Goal: Task Accomplishment & Management: Manage account settings

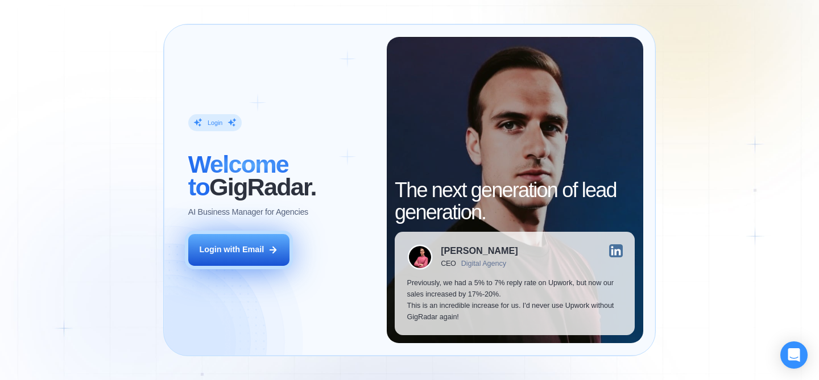
click at [248, 246] on div "Login with Email" at bounding box center [231, 249] width 65 height 11
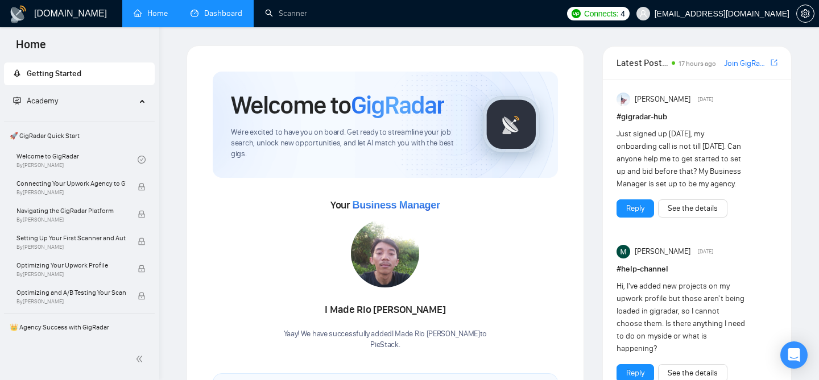
click at [207, 18] on link "Dashboard" at bounding box center [216, 14] width 52 height 10
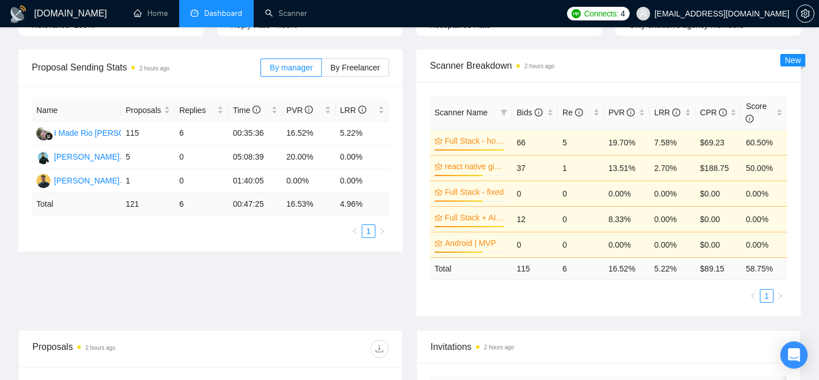
scroll to position [126, 0]
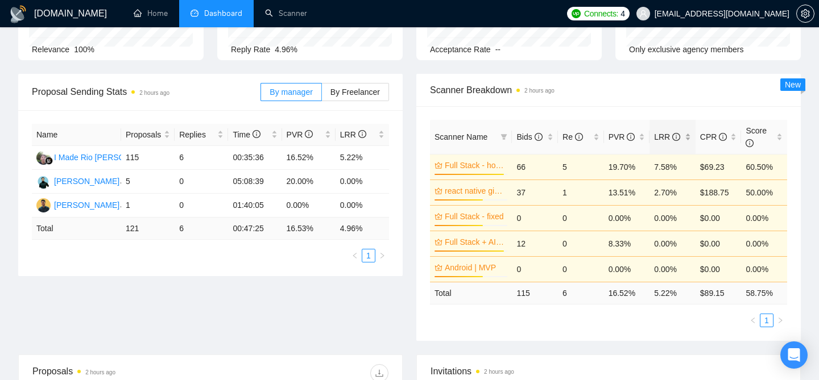
click at [691, 141] on div "LRR" at bounding box center [672, 137] width 37 height 13
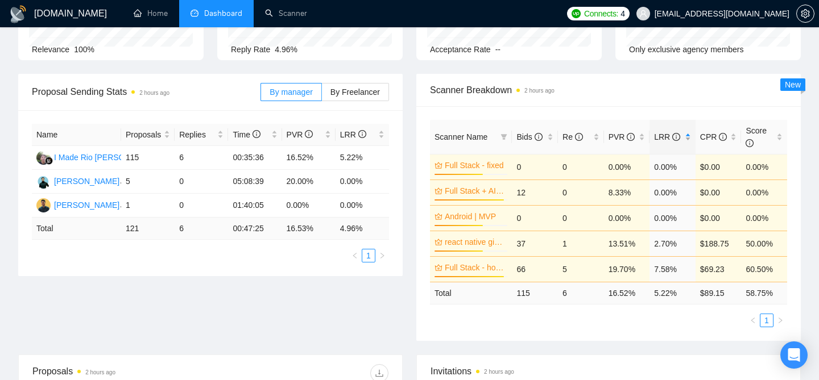
click at [691, 141] on div "LRR" at bounding box center [672, 137] width 37 height 13
click at [605, 99] on div "Scanner Breakdown 2 hours ago" at bounding box center [608, 90] width 357 height 32
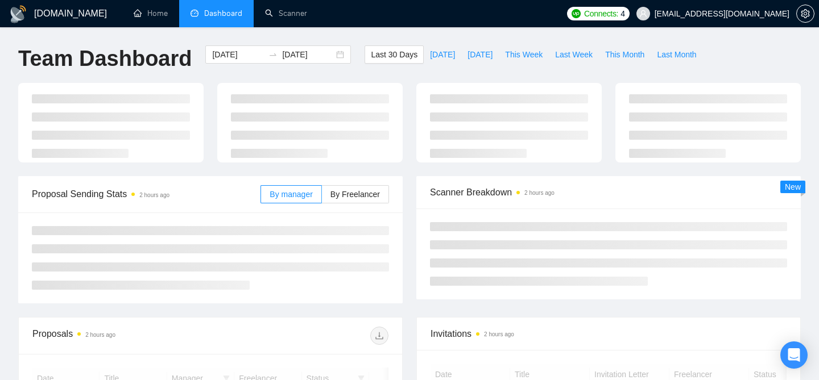
scroll to position [126, 0]
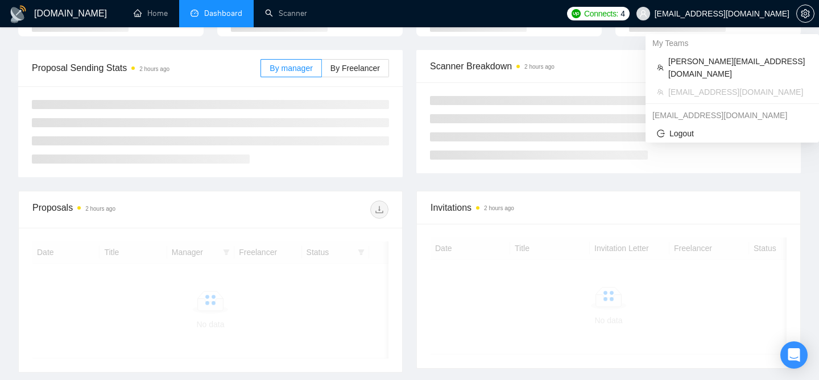
click at [708, 20] on span "[EMAIL_ADDRESS][DOMAIN_NAME]" at bounding box center [712, 13] width 167 height 36
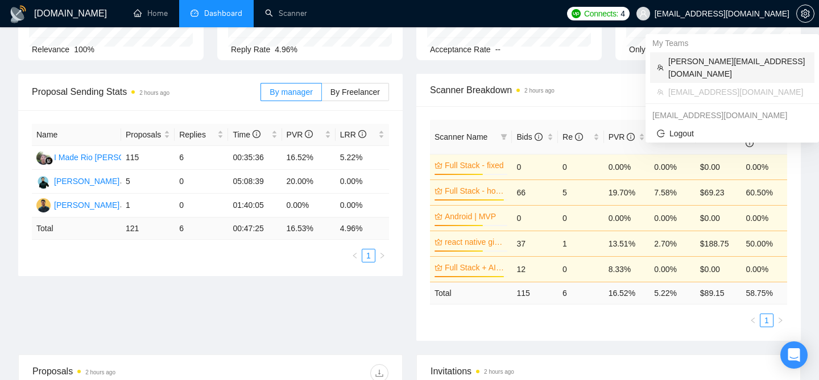
click at [698, 60] on span "[PERSON_NAME][EMAIL_ADDRESS][DOMAIN_NAME]" at bounding box center [737, 67] width 139 height 25
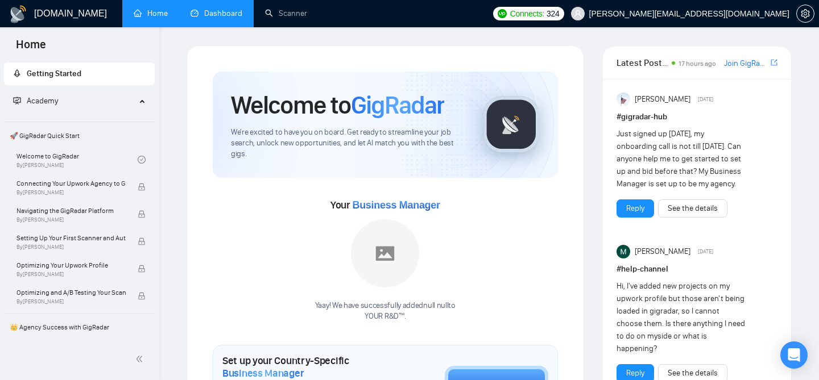
click at [217, 11] on link "Dashboard" at bounding box center [216, 14] width 52 height 10
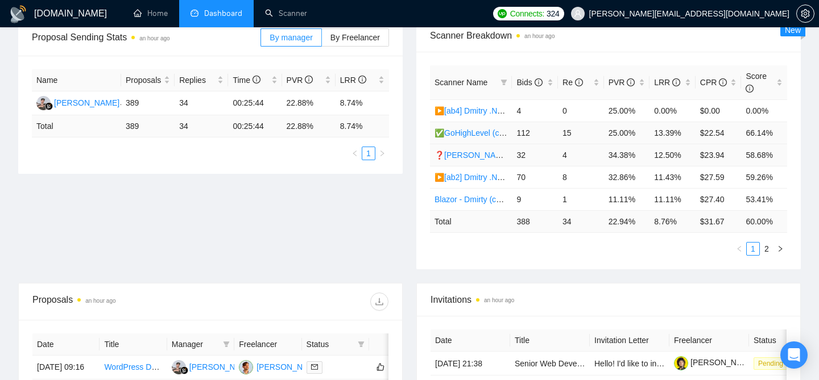
scroll to position [182, 0]
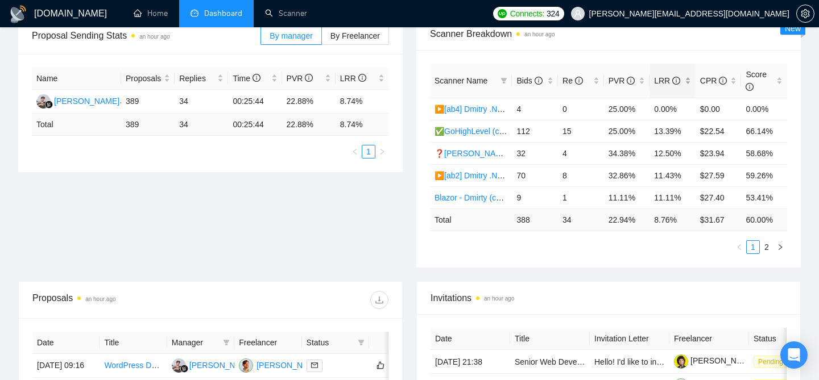
click at [688, 84] on div "LRR" at bounding box center [672, 80] width 37 height 13
click at [612, 49] on div "Scanner Breakdown an hour ago" at bounding box center [608, 34] width 357 height 32
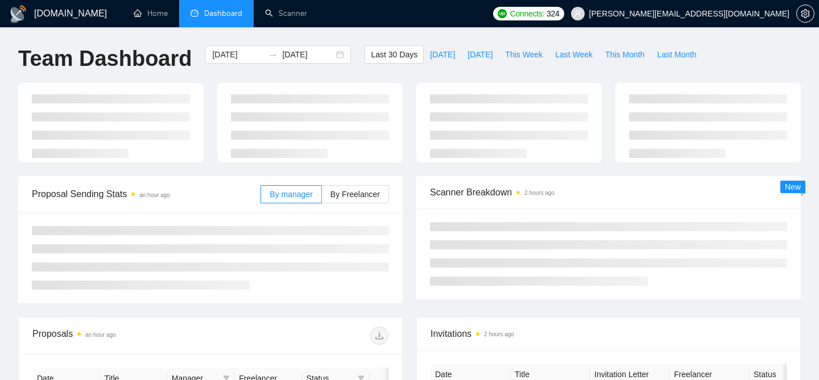
scroll to position [182, 0]
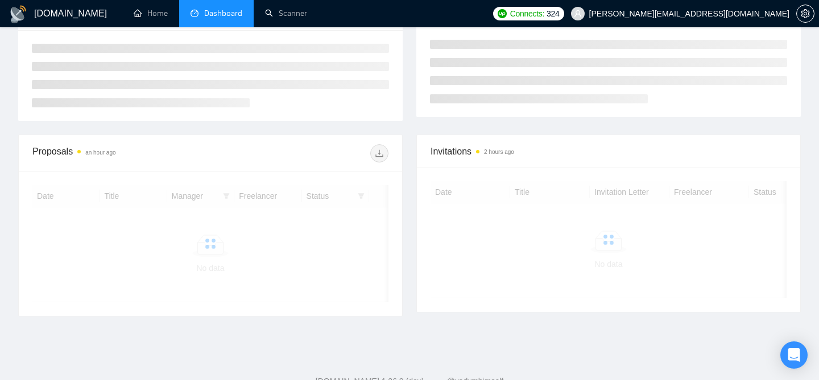
click at [724, 14] on span "[PERSON_NAME][EMAIL_ADDRESS][DOMAIN_NAME]" at bounding box center [689, 14] width 200 height 0
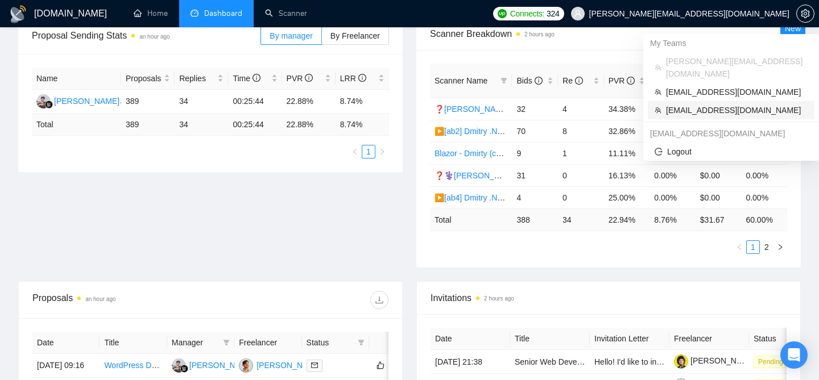
click at [693, 104] on span "[EMAIL_ADDRESS][DOMAIN_NAME]" at bounding box center [737, 110] width 142 height 13
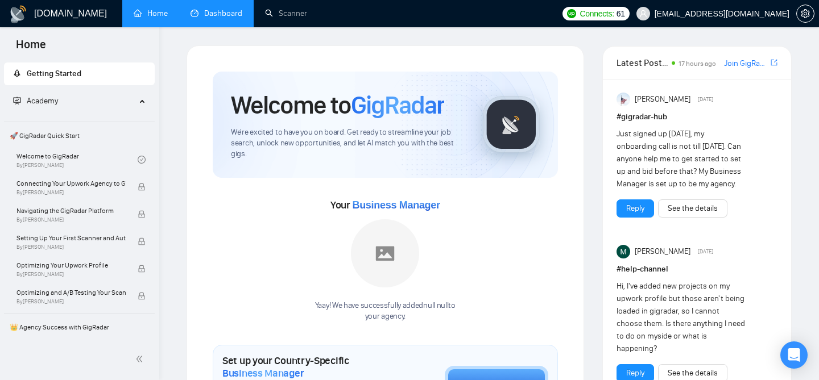
click at [242, 13] on link "Dashboard" at bounding box center [216, 14] width 52 height 10
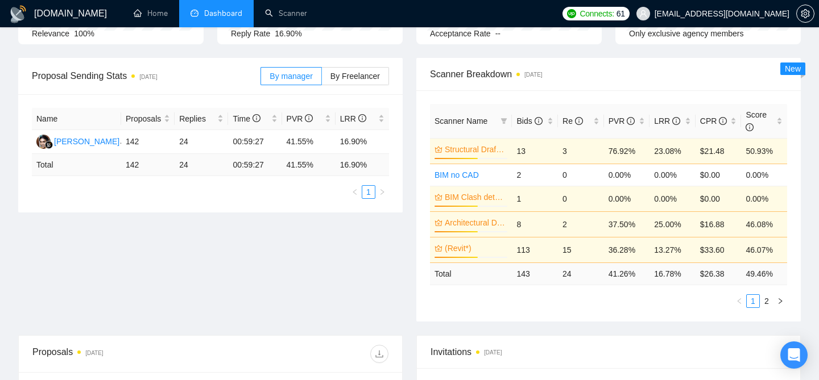
scroll to position [146, 0]
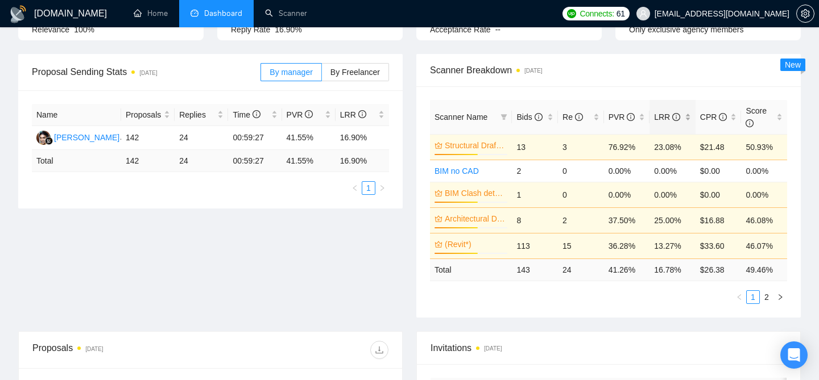
click at [691, 120] on div "LRR" at bounding box center [672, 117] width 37 height 13
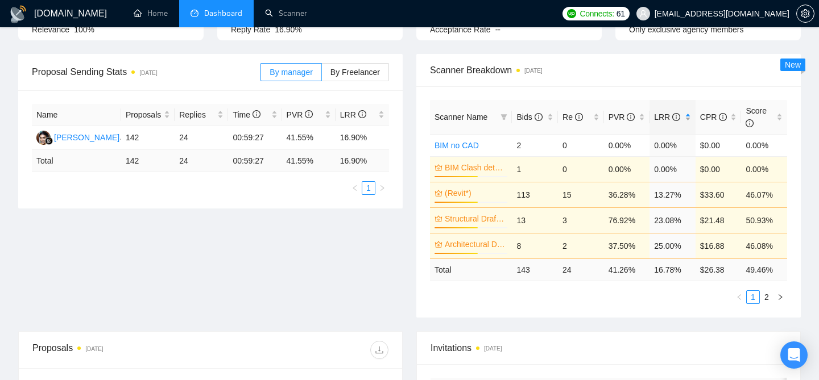
click at [691, 120] on div "LRR" at bounding box center [672, 117] width 37 height 13
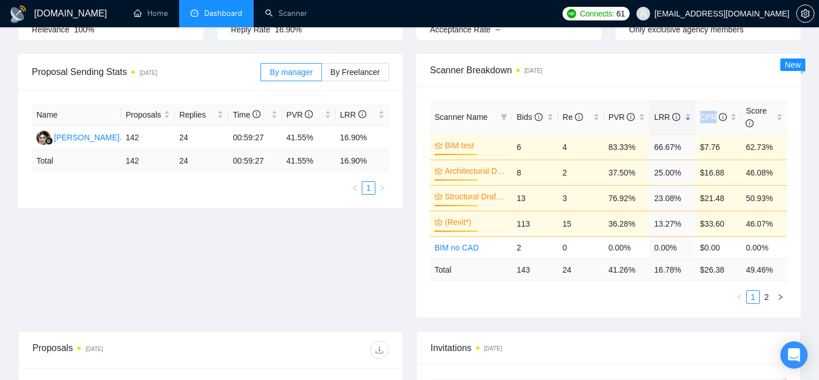
click at [621, 89] on div "Scanner Name Bids Re PVR LRR CPR Score BIM test 59% 6 4 83.33% 66.67% $7.76 62.…" at bounding box center [608, 201] width 384 height 231
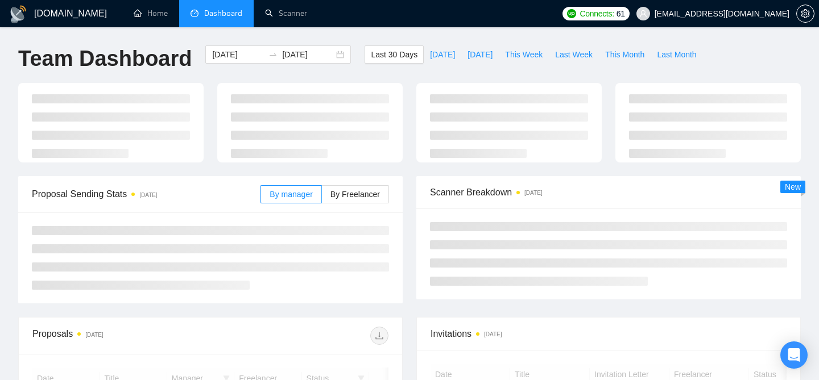
scroll to position [146, 0]
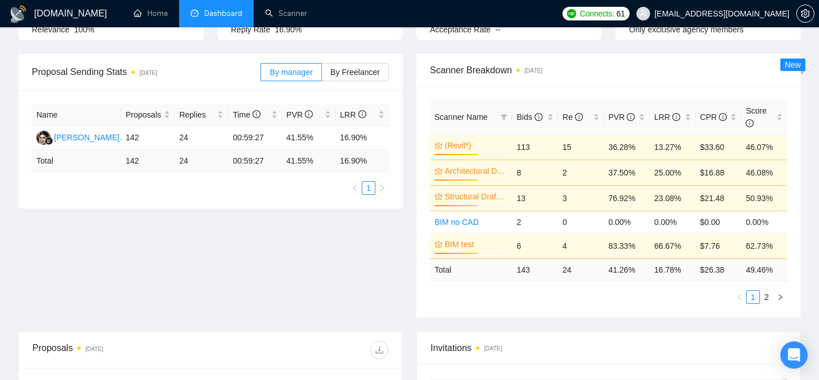
click at [707, 19] on span "[EMAIL_ADDRESS][DOMAIN_NAME]" at bounding box center [712, 13] width 167 height 36
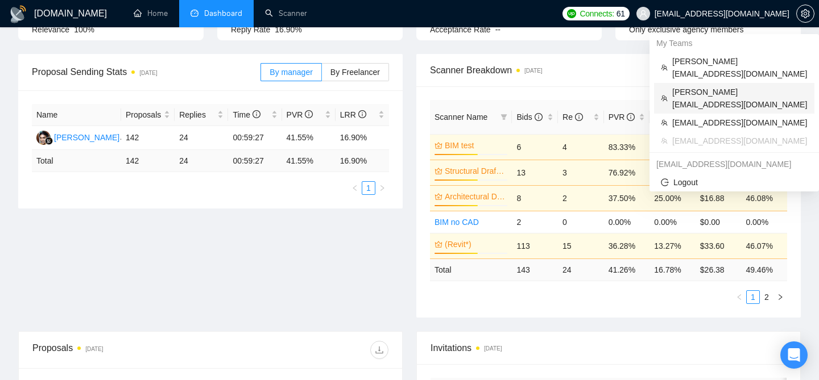
click at [692, 86] on span "[PERSON_NAME][EMAIL_ADDRESS][DOMAIN_NAME]" at bounding box center [739, 98] width 135 height 25
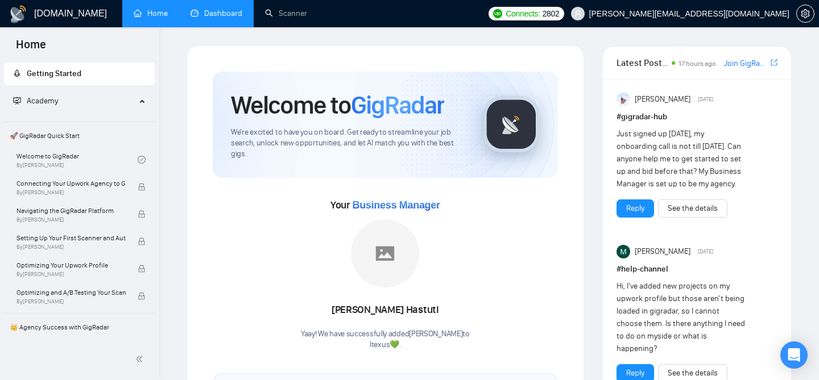
click at [222, 12] on link "Dashboard" at bounding box center [216, 14] width 52 height 10
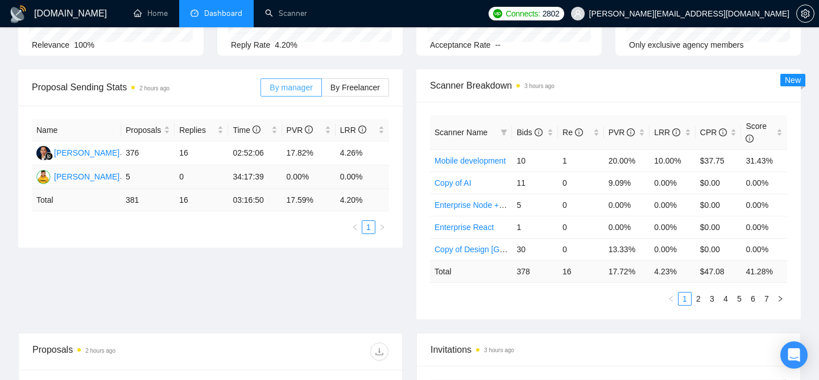
scroll to position [141, 0]
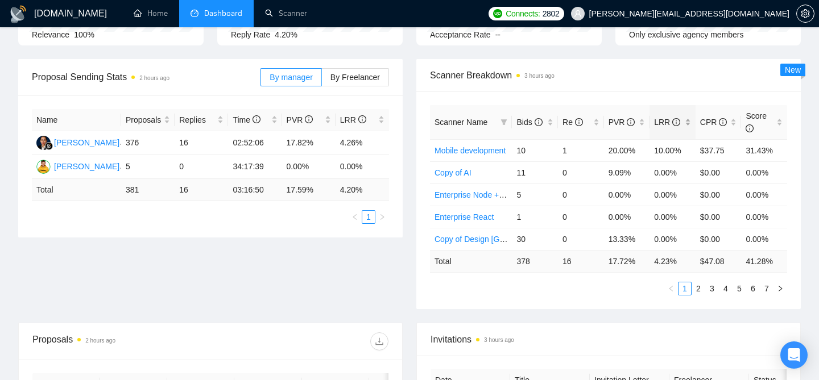
click at [688, 121] on div "LRR" at bounding box center [672, 122] width 37 height 13
click at [608, 87] on div "Scanner Breakdown 3 hours ago" at bounding box center [608, 75] width 357 height 32
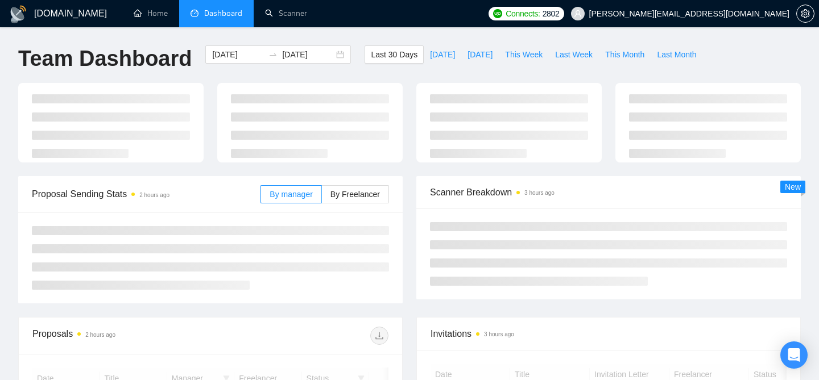
scroll to position [141, 0]
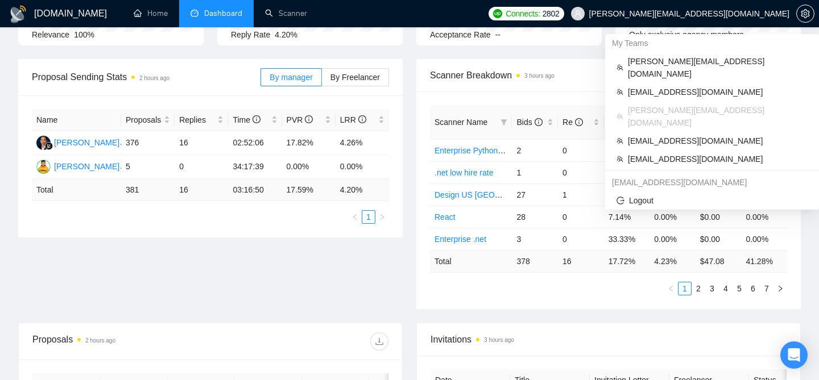
click at [745, 14] on span "[PERSON_NAME][EMAIL_ADDRESS][DOMAIN_NAME]" at bounding box center [689, 14] width 200 height 0
click at [675, 86] on span "[EMAIL_ADDRESS][DOMAIN_NAME]" at bounding box center [718, 92] width 180 height 13
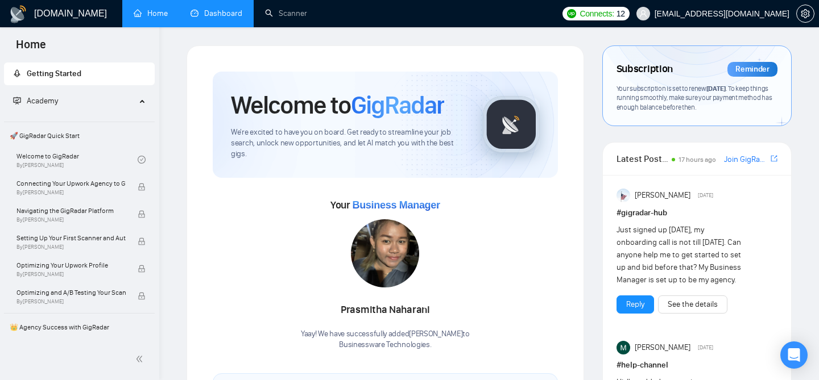
click at [225, 16] on link "Dashboard" at bounding box center [216, 14] width 52 height 10
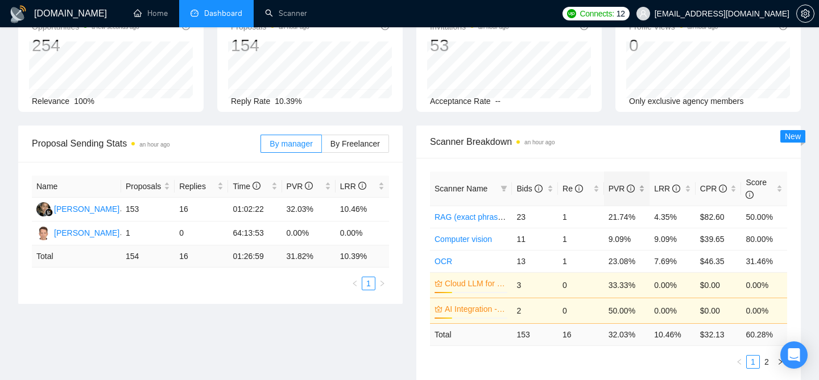
scroll to position [82, 0]
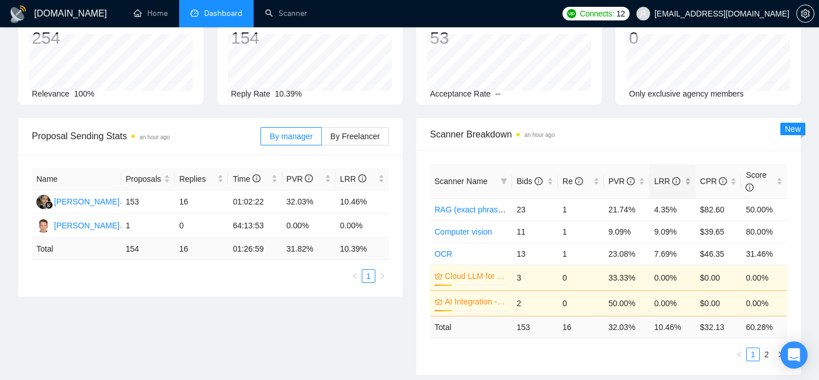
click at [687, 182] on div "LRR" at bounding box center [672, 181] width 37 height 13
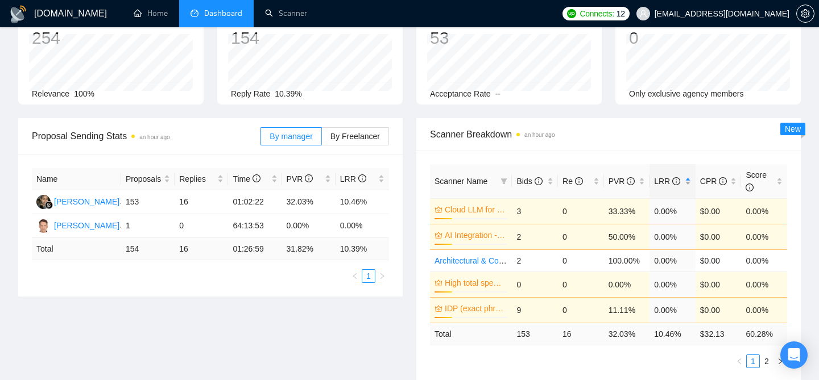
click at [687, 182] on div "LRR" at bounding box center [672, 181] width 37 height 13
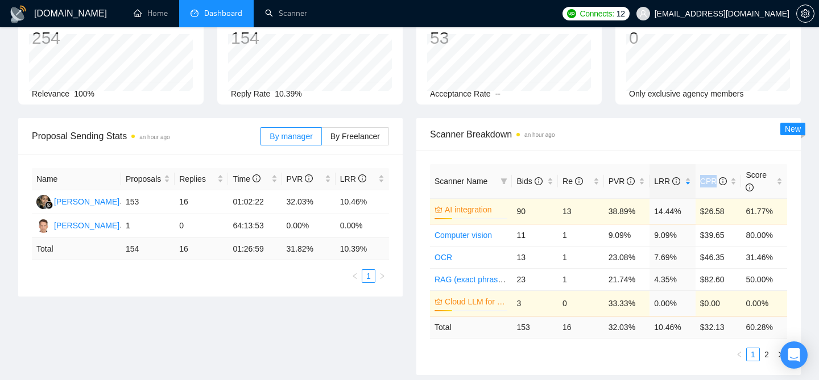
click at [561, 155] on div "Scanner Name Bids Re PVR LRR CPR Score AI integration 24% 90 13 38.89% 14.44% $…" at bounding box center [608, 263] width 384 height 225
